Goal: Obtain resource: Obtain resource

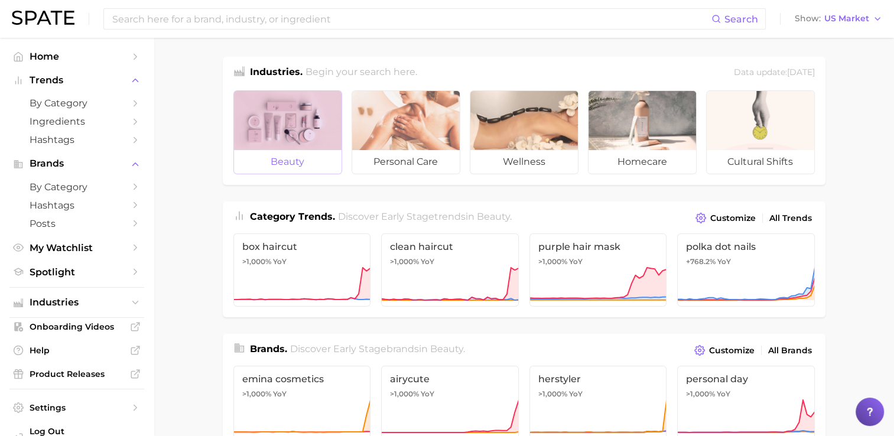
click at [313, 157] on span "beauty" at bounding box center [288, 162] width 108 height 24
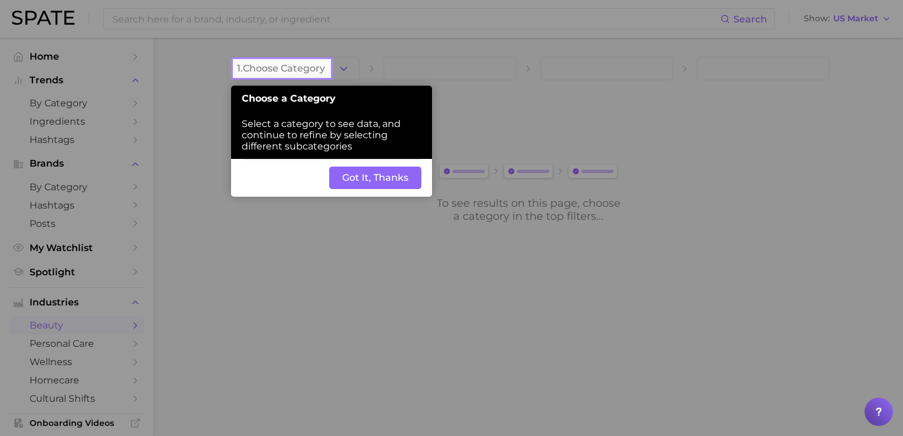
click at [367, 185] on button "Got It, Thanks" at bounding box center [375, 178] width 92 height 22
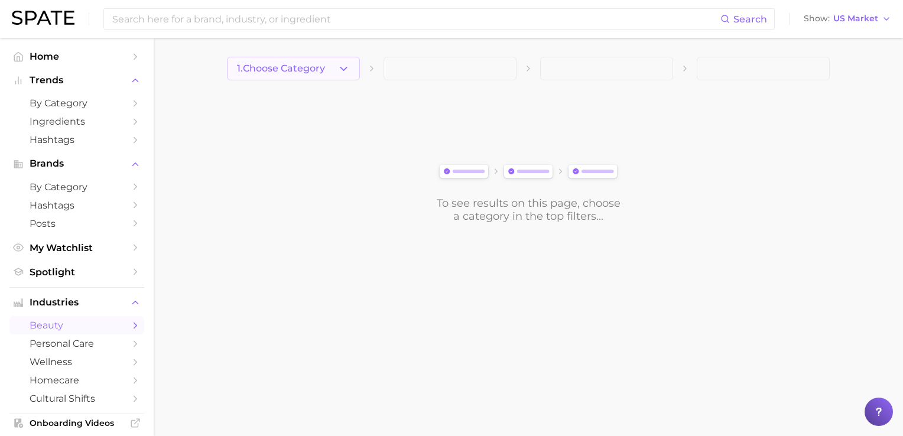
click at [296, 70] on span "1. Choose Category" at bounding box center [281, 68] width 88 height 11
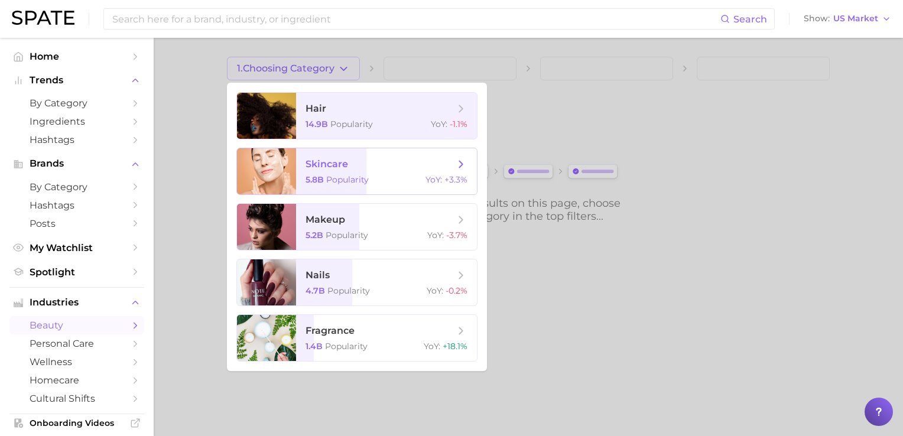
click at [329, 164] on span "skincare" at bounding box center [327, 163] width 43 height 11
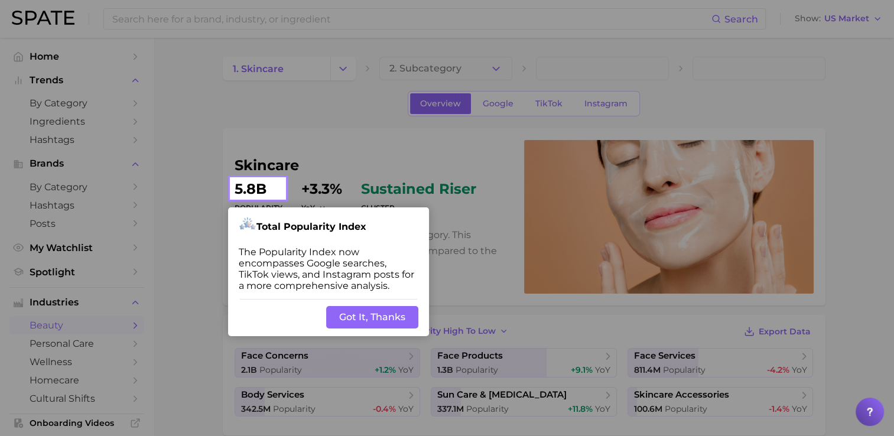
click at [367, 319] on button "Got It, Thanks" at bounding box center [372, 317] width 92 height 22
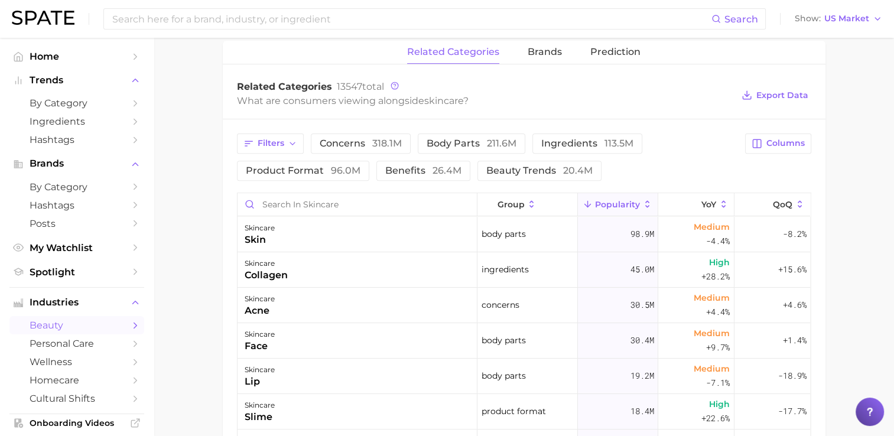
scroll to position [473, 0]
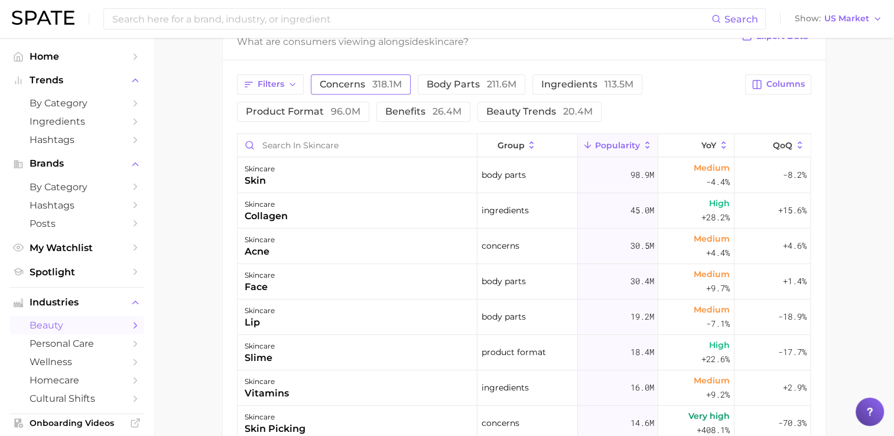
click at [325, 86] on span "concerns 318.1m" at bounding box center [361, 84] width 82 height 9
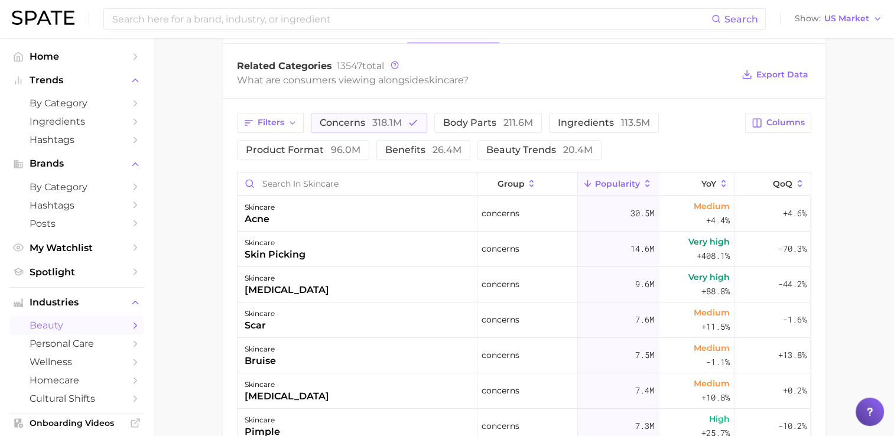
scroll to position [414, 0]
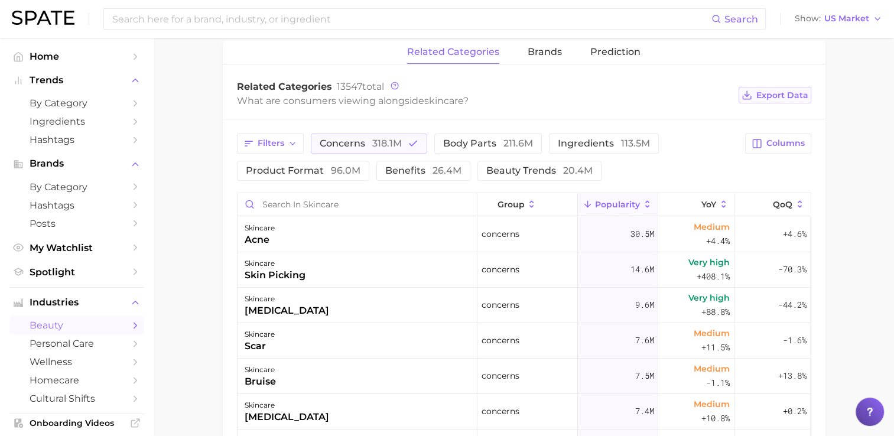
click at [771, 99] on button "Export Data" at bounding box center [775, 95] width 72 height 17
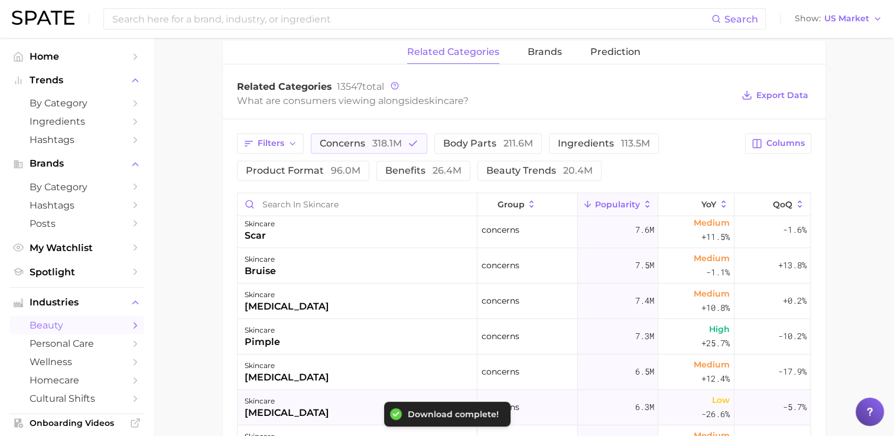
scroll to position [177, 0]
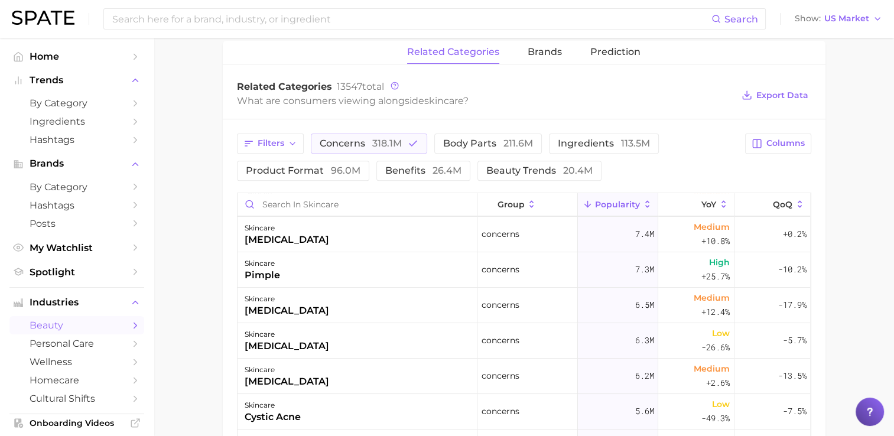
drag, startPoint x: 187, startPoint y: 165, endPoint x: 199, endPoint y: 164, distance: 11.8
click at [187, 165] on main "1. skincare 2. Subcategory Overview Google TikTok Instagram skincare Popularity…" at bounding box center [524, 163] width 741 height 1078
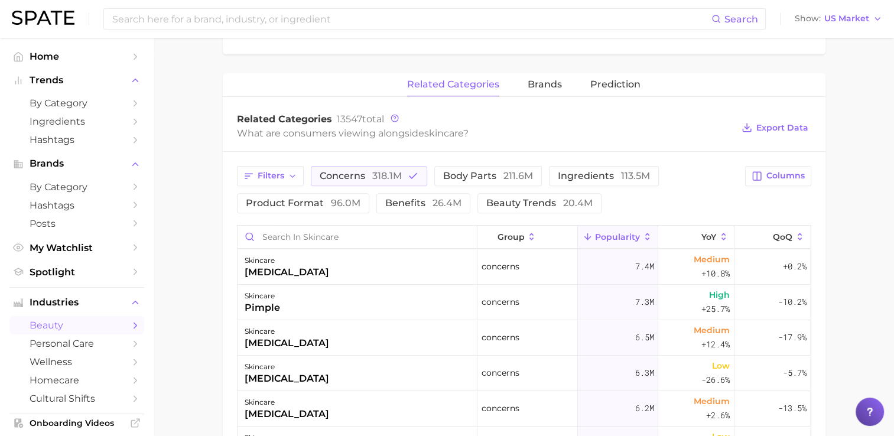
scroll to position [355, 0]
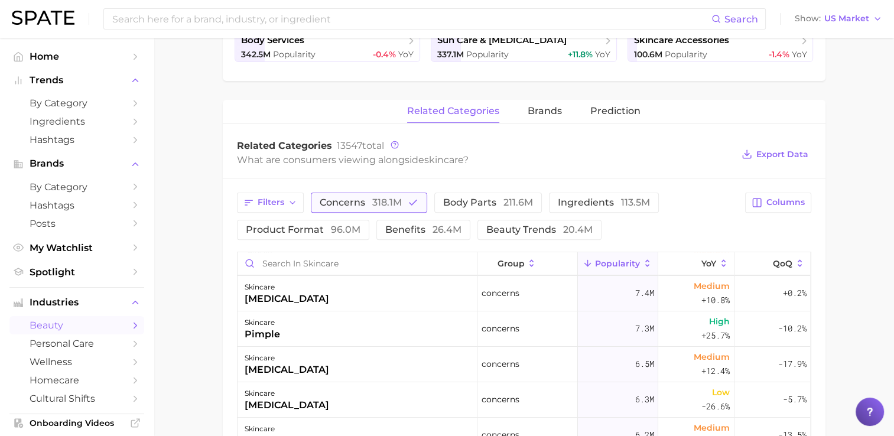
click at [332, 200] on span "concerns 318.1m" at bounding box center [361, 202] width 82 height 9
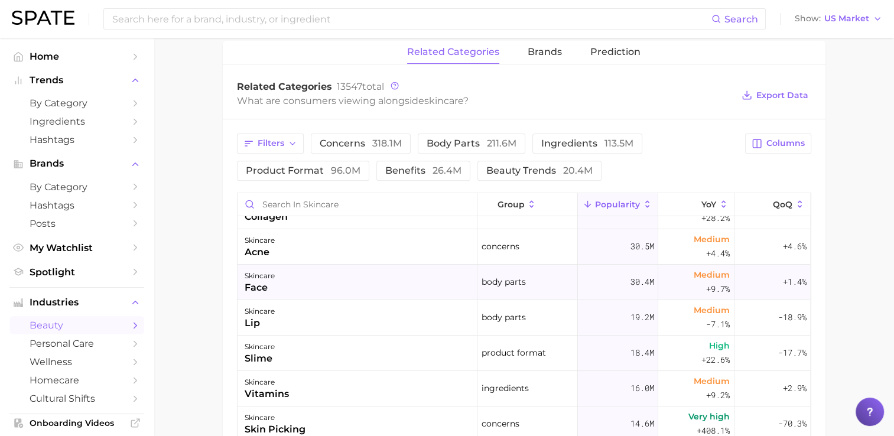
scroll to position [59, 0]
click at [359, 143] on span "concerns 318.1m" at bounding box center [361, 143] width 82 height 9
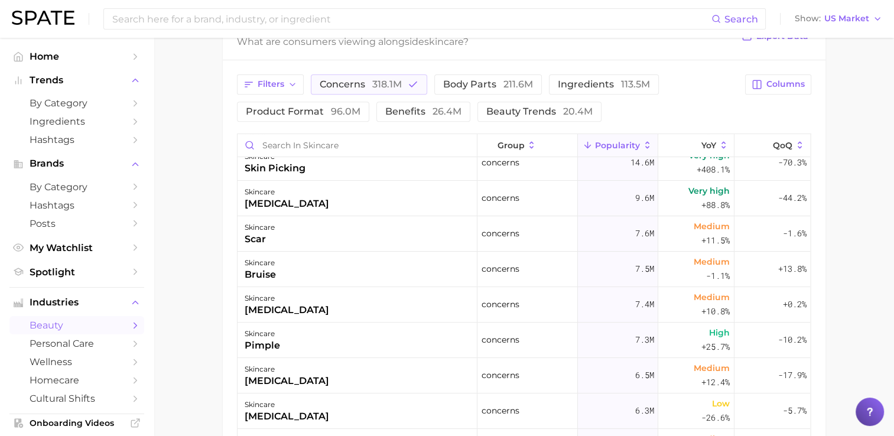
scroll to position [0, 0]
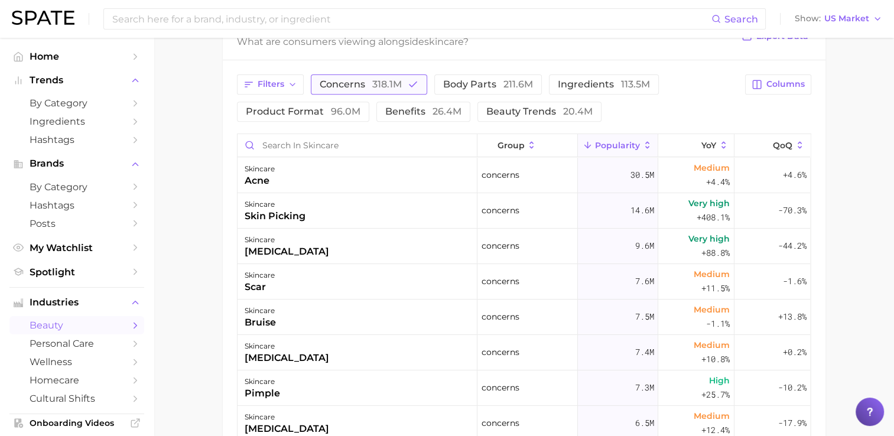
click at [392, 83] on span "318.1m" at bounding box center [387, 84] width 30 height 11
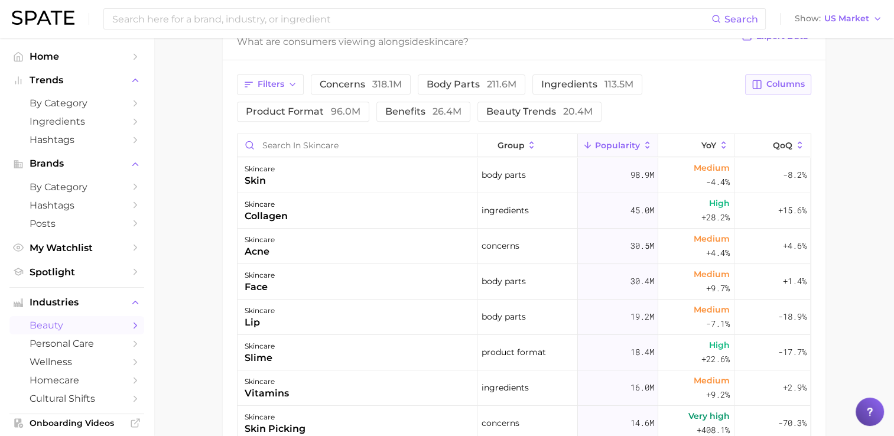
click at [795, 85] on span "Columns" at bounding box center [786, 84] width 38 height 10
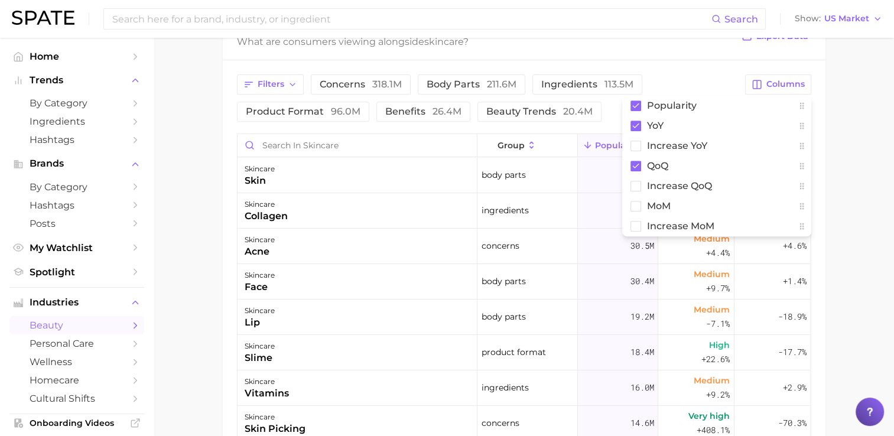
scroll to position [91, 0]
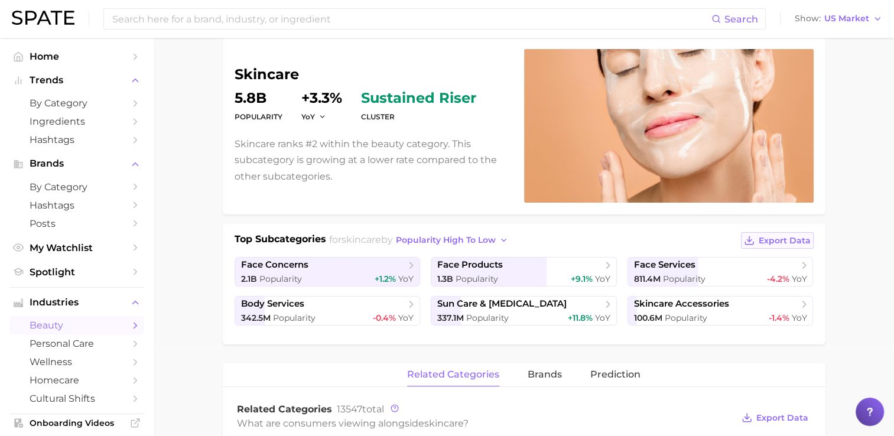
click at [786, 236] on span "Export Data" at bounding box center [785, 241] width 52 height 10
click at [778, 413] on span "Export Data" at bounding box center [783, 418] width 52 height 10
